Goal: Use online tool/utility: Utilize a website feature to perform a specific function

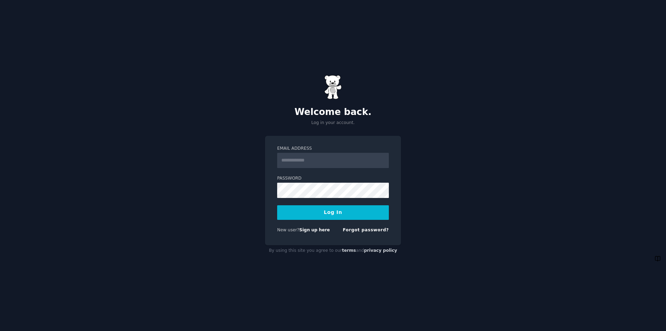
click at [323, 162] on input "Email Address" at bounding box center [333, 160] width 112 height 15
click at [277, 205] on button "Log In" at bounding box center [333, 212] width 112 height 15
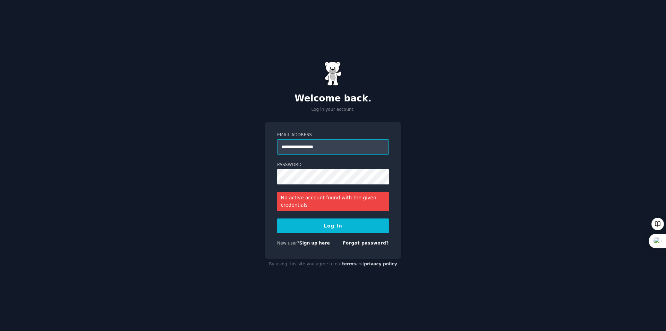
drag, startPoint x: 313, startPoint y: 145, endPoint x: 261, endPoint y: 144, distance: 52.1
click at [257, 148] on div "**********" at bounding box center [333, 165] width 666 height 331
type input "**********"
click at [334, 226] on button "Log In" at bounding box center [333, 225] width 112 height 15
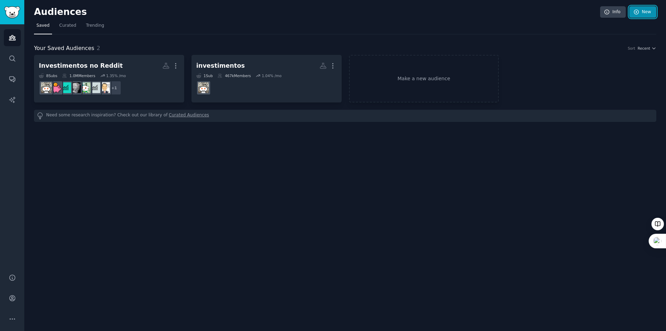
click at [638, 11] on icon at bounding box center [637, 12] width 6 height 6
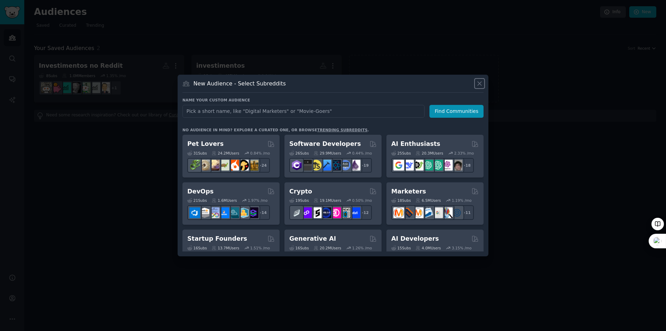
click at [480, 81] on icon at bounding box center [479, 83] width 7 height 7
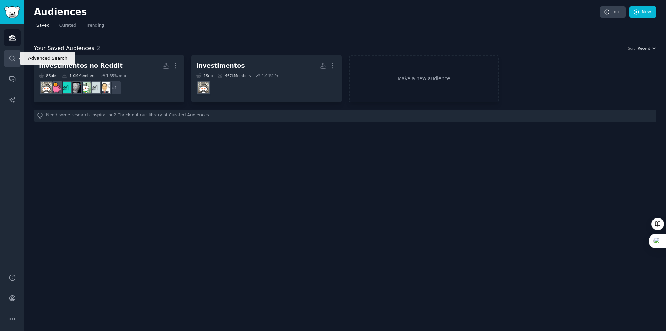
click at [13, 61] on icon "Sidebar" at bounding box center [12, 58] width 7 height 7
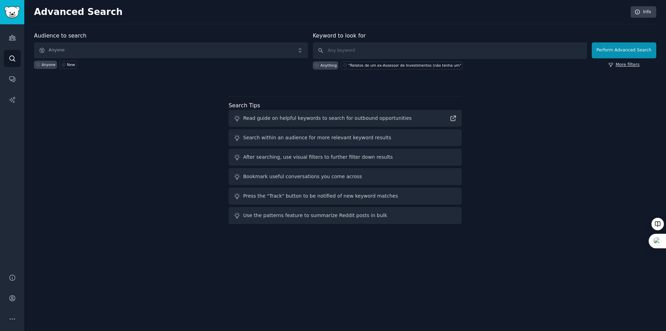
click at [618, 65] on link "More filters" at bounding box center [624, 65] width 31 height 6
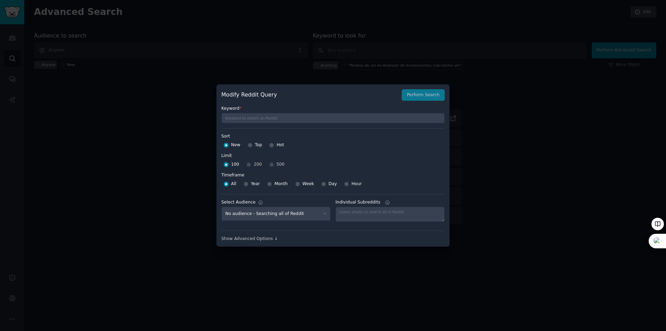
click at [254, 239] on div "Show Advanced Options ↓" at bounding box center [332, 239] width 223 height 6
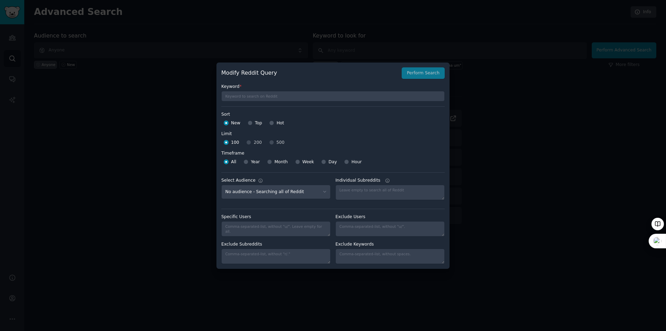
click at [459, 67] on div at bounding box center [333, 165] width 666 height 331
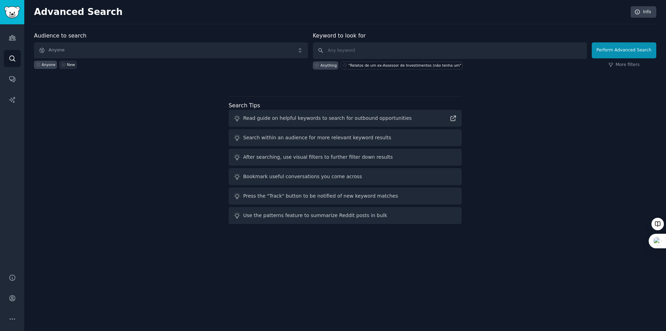
click at [62, 67] on link "New" at bounding box center [67, 65] width 17 height 8
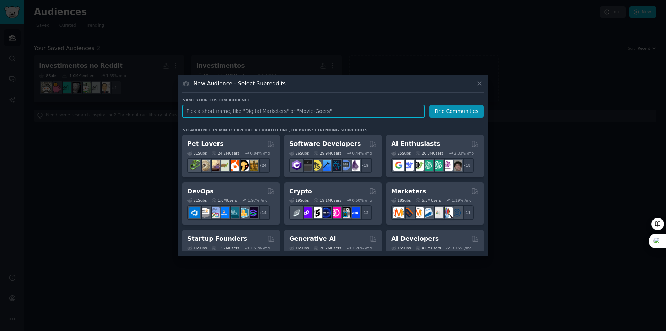
click at [320, 109] on input "text" at bounding box center [304, 111] width 242 height 13
paste input "[URL][DOMAIN_NAME]"
type input "[URL][DOMAIN_NAME]"
click at [459, 111] on button "Find Communities" at bounding box center [457, 111] width 54 height 13
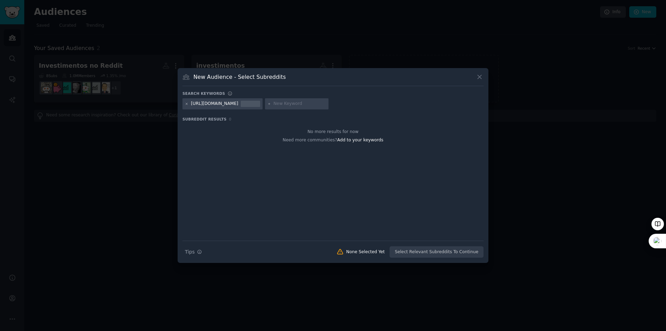
click at [188, 102] on icon at bounding box center [187, 104] width 4 height 4
click at [480, 73] on icon at bounding box center [479, 76] width 7 height 7
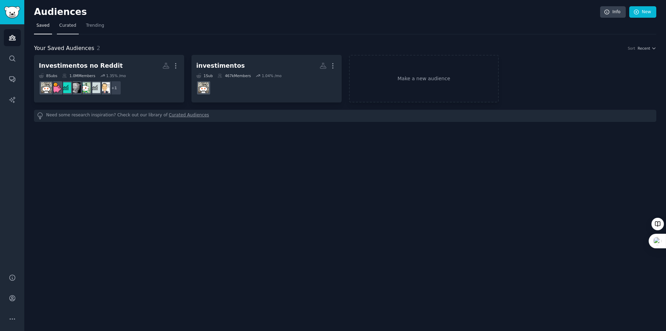
click at [66, 25] on span "Curated" at bounding box center [67, 26] width 17 height 6
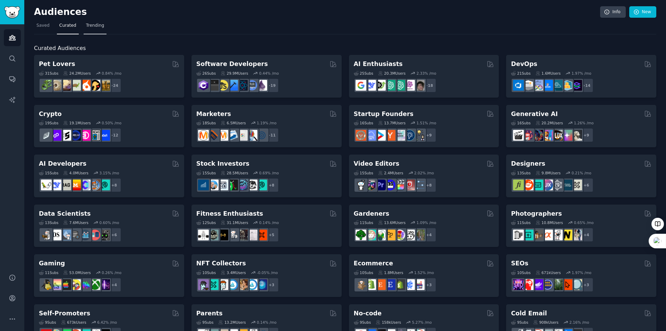
click at [98, 27] on span "Trending" at bounding box center [95, 26] width 18 height 6
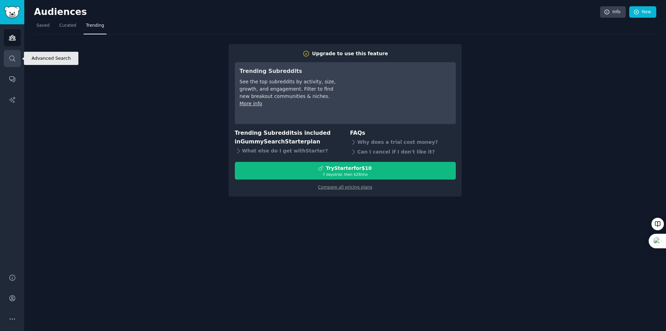
click at [10, 62] on icon "Sidebar" at bounding box center [12, 58] width 7 height 7
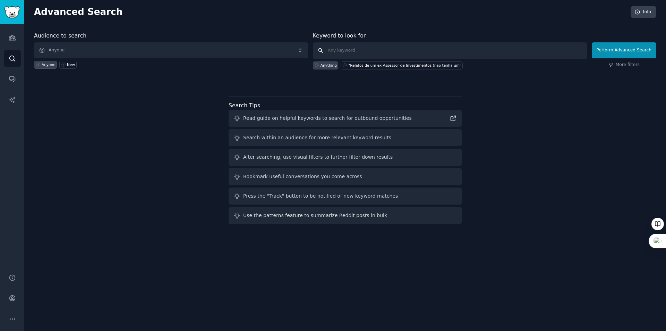
click at [369, 49] on input "text" at bounding box center [450, 50] width 274 height 17
paste input "Tô doido ou a [PERSON_NAME] Show tá muito ruim"
type input ""Tô doido ou a Cacau Show tá muito ruim""
click at [618, 51] on button "Perform Advanced Search" at bounding box center [624, 50] width 65 height 16
